Goal: Information Seeking & Learning: Find specific fact

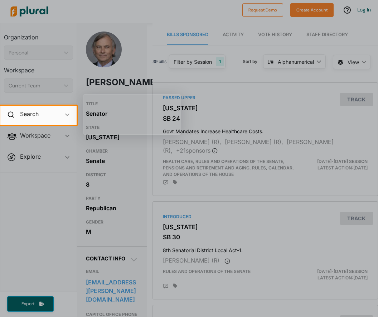
click at [147, 201] on div at bounding box center [189, 221] width 378 height 192
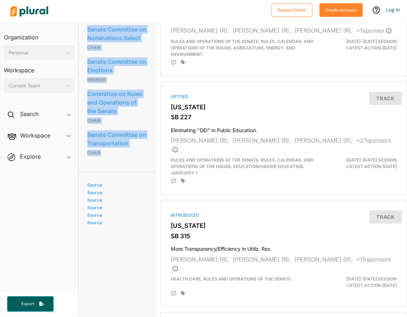
drag, startPoint x: 104, startPoint y: 209, endPoint x: 73, endPoint y: 194, distance: 35.2
click at [73, 194] on div "Organization Personal ic_keyboard_arrow_down Personal Workspace Current Team ic…" at bounding box center [203, 170] width 407 height 294
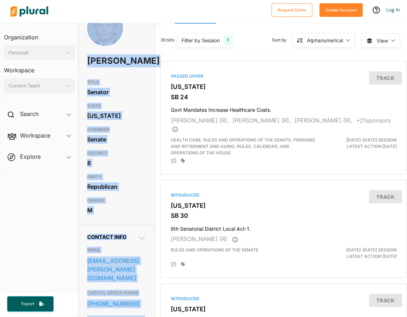
scroll to position [22, 0]
click at [86, 246] on div "Contact Info EMAIL bill.rabon@ncleg.gov CAPITOL OFFICE PHONE 919-733-5963 CAPIT…" at bounding box center [117, 299] width 76 height 151
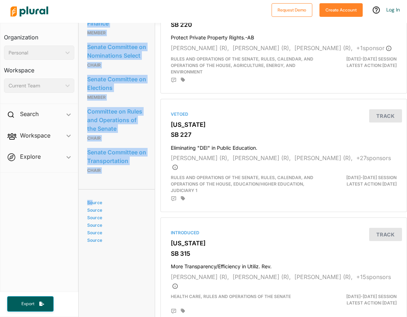
scroll to position [853, 0]
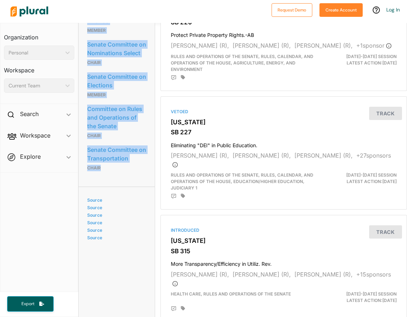
drag, startPoint x: 85, startPoint y: 191, endPoint x: 102, endPoint y: 226, distance: 38.7
copy div "Senate Committee on Legislative Economic Development and Global Engagement Over…"
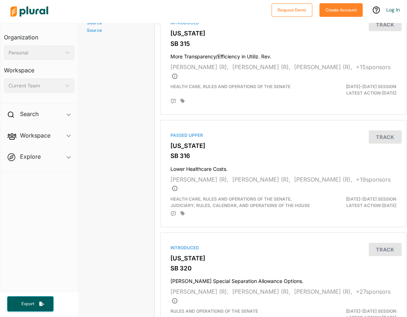
scroll to position [1062, 0]
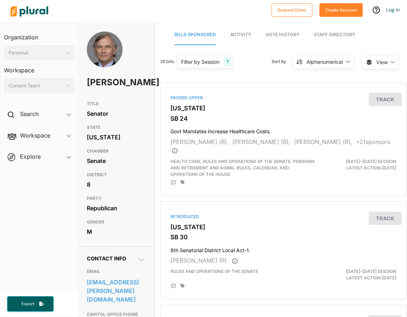
scroll to position [0, 0]
click at [235, 34] on span "Activity" at bounding box center [240, 34] width 21 height 5
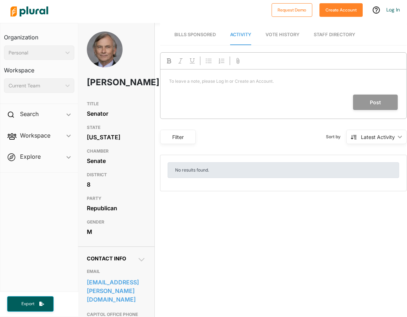
click at [268, 32] on span "Vote History" at bounding box center [283, 34] width 34 height 5
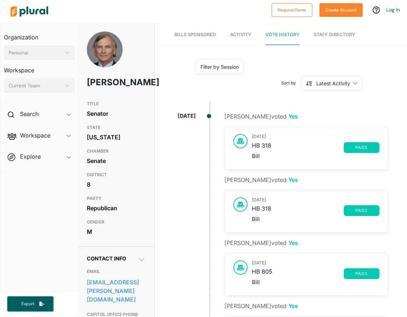
click at [333, 32] on link "Staff Directory" at bounding box center [334, 35] width 41 height 20
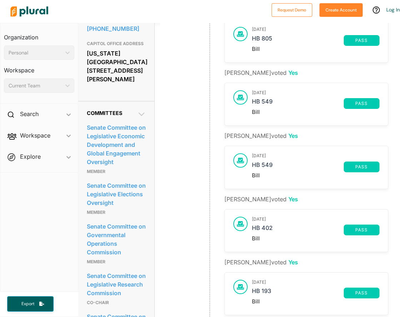
scroll to position [358, 0]
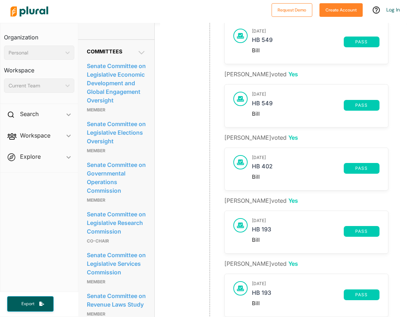
scroll to position [358, 0]
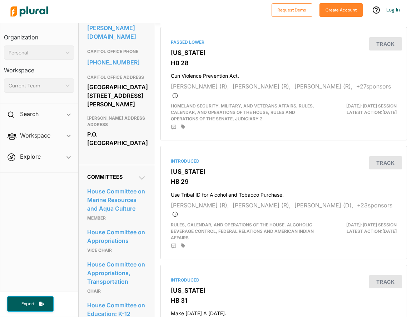
scroll to position [257, 0]
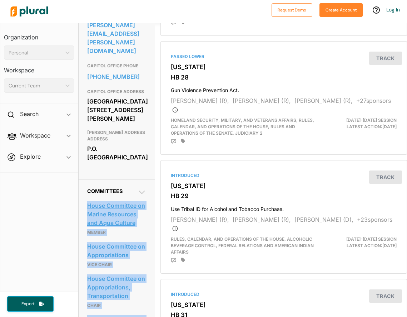
drag, startPoint x: 100, startPoint y: 171, endPoint x: 87, endPoint y: 198, distance: 29.6
copy div "House Committee on Marine Resources and Aqua Culture member House Committee on …"
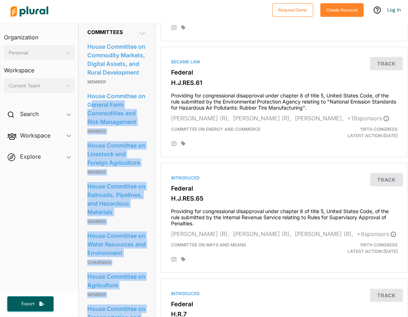
scroll to position [718, 0]
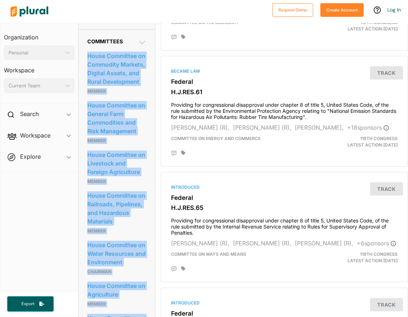
drag, startPoint x: 106, startPoint y: 212, endPoint x: 87, endPoint y: 171, distance: 45.1
copy div "House Committee on Commodity Markets, Digital Assets, and Rural Development Mem…"
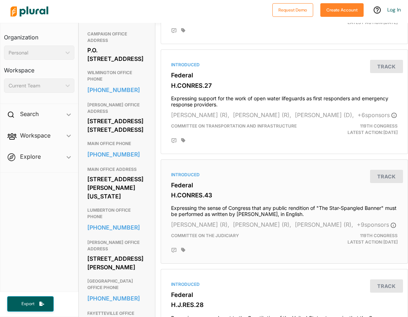
scroll to position [385, 0]
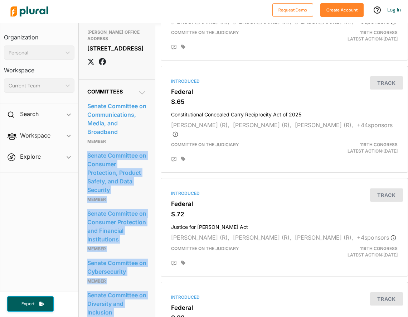
scroll to position [659, 0]
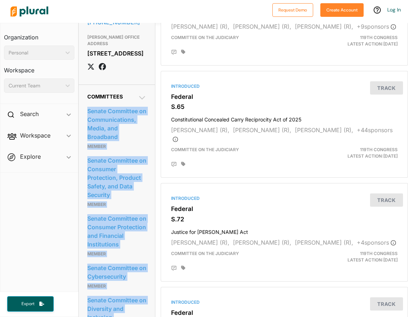
drag, startPoint x: 107, startPoint y: 234, endPoint x: 86, endPoint y: 186, distance: 52.6
copy div "Senate Committee on Communications, Media, and Broadband Member Senate Committe…"
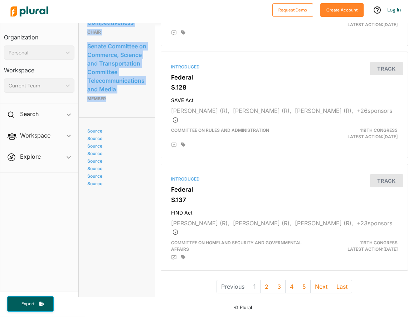
scroll to position [0, 0]
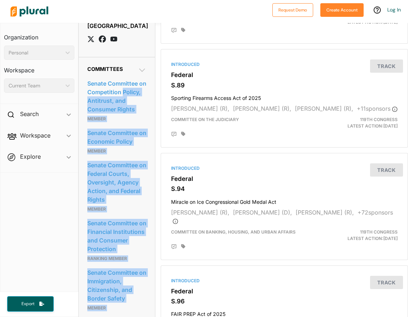
scroll to position [685, 0]
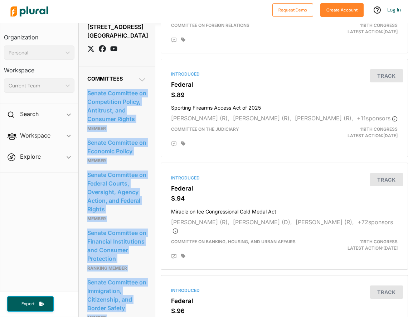
drag, startPoint x: 105, startPoint y: 185, endPoint x: 84, endPoint y: 165, distance: 28.6
copy div "Senate Committee on Competition Policy, Antitrust, and Consumer Rights Member S…"
